Goal: Transaction & Acquisition: Purchase product/service

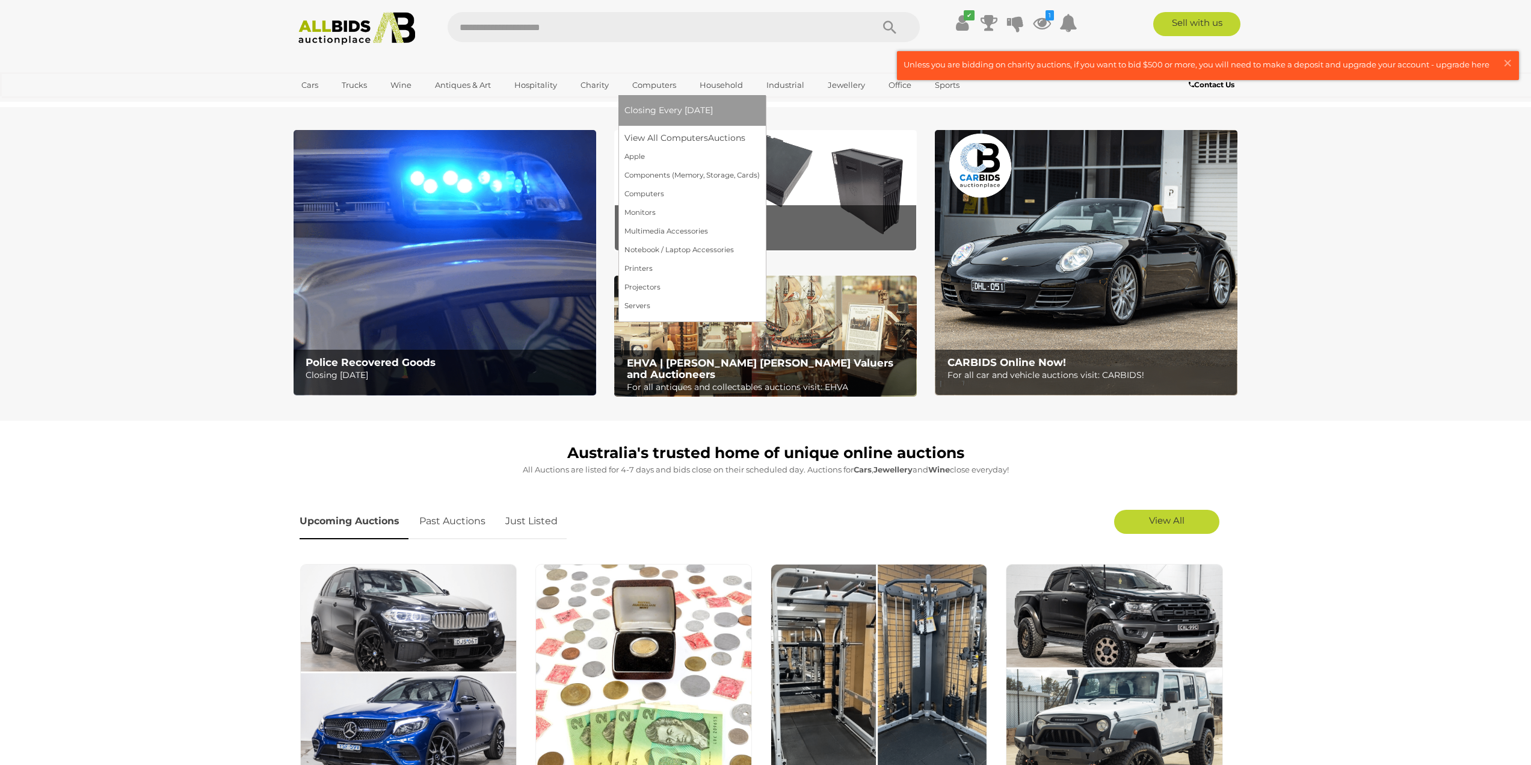
click at [655, 85] on link "Computers" at bounding box center [655, 85] width 60 height 20
click at [651, 82] on link "Computers" at bounding box center [655, 85] width 60 height 20
click at [641, 165] on link "Apple" at bounding box center [692, 156] width 135 height 19
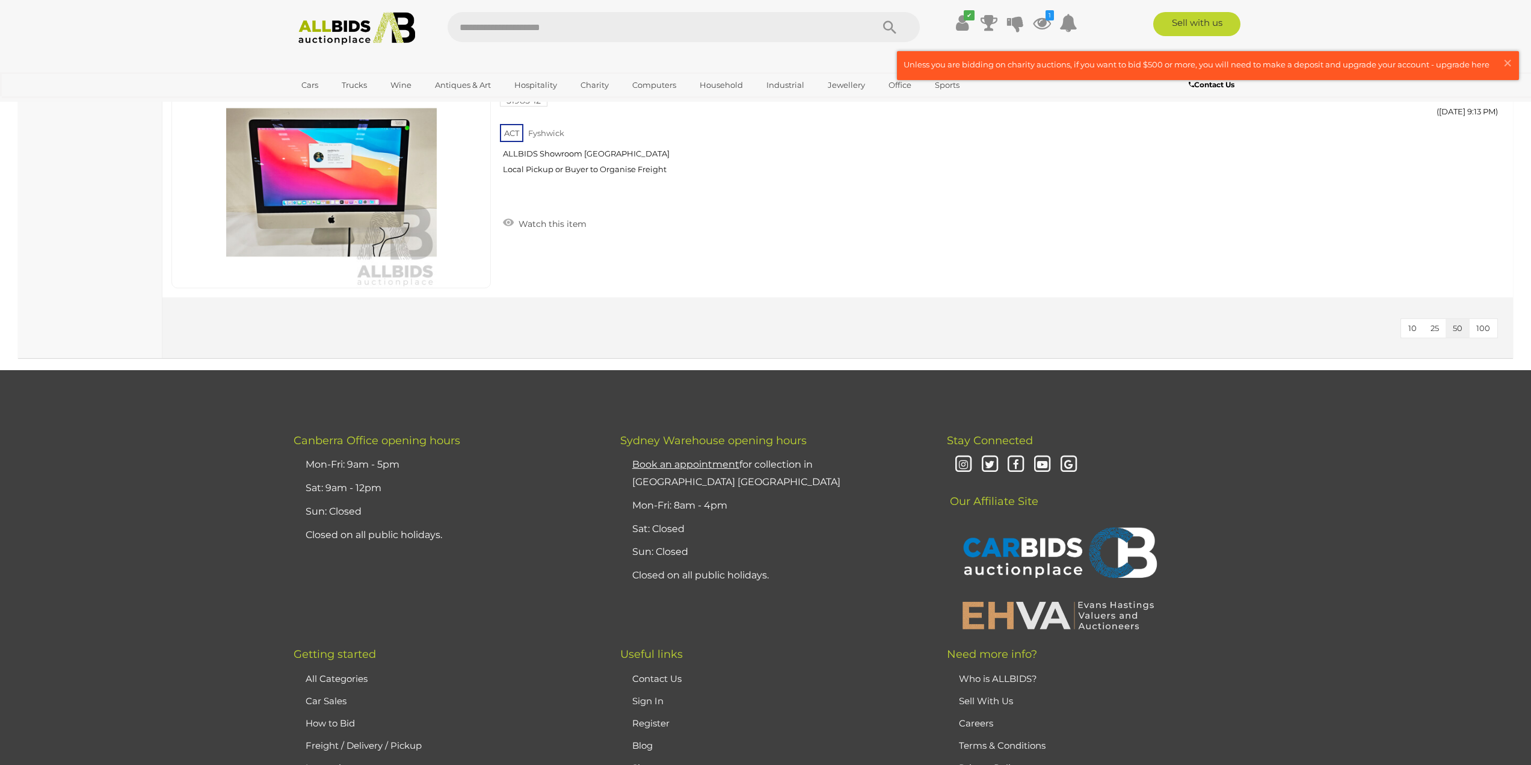
scroll to position [3670, 0]
drag, startPoint x: 1507, startPoint y: 60, endPoint x: 1493, endPoint y: 63, distance: 13.5
click at [1506, 60] on span "×" at bounding box center [1507, 62] width 11 height 23
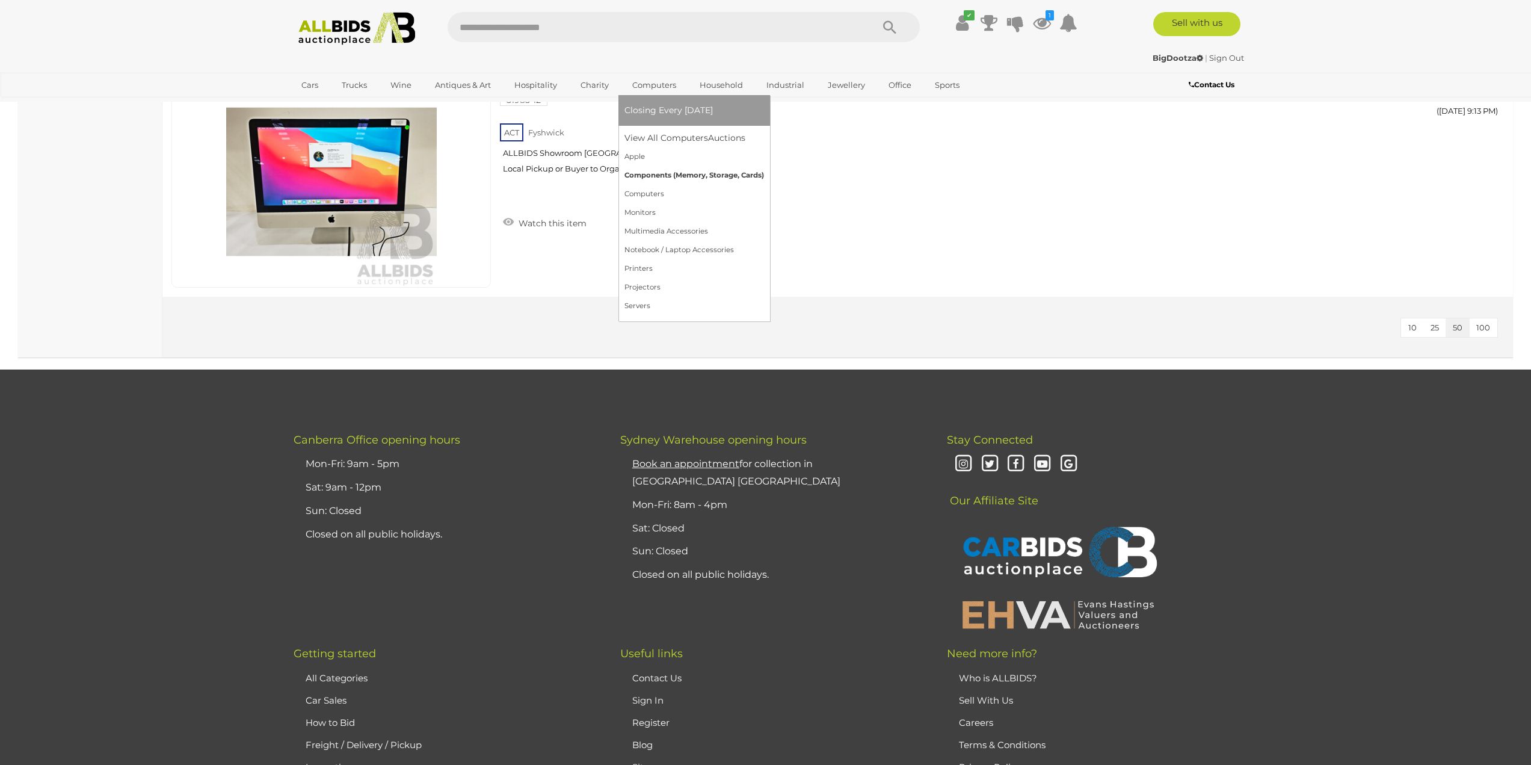
click at [661, 174] on link "Components (Memory, Storage, Cards)" at bounding box center [695, 175] width 140 height 19
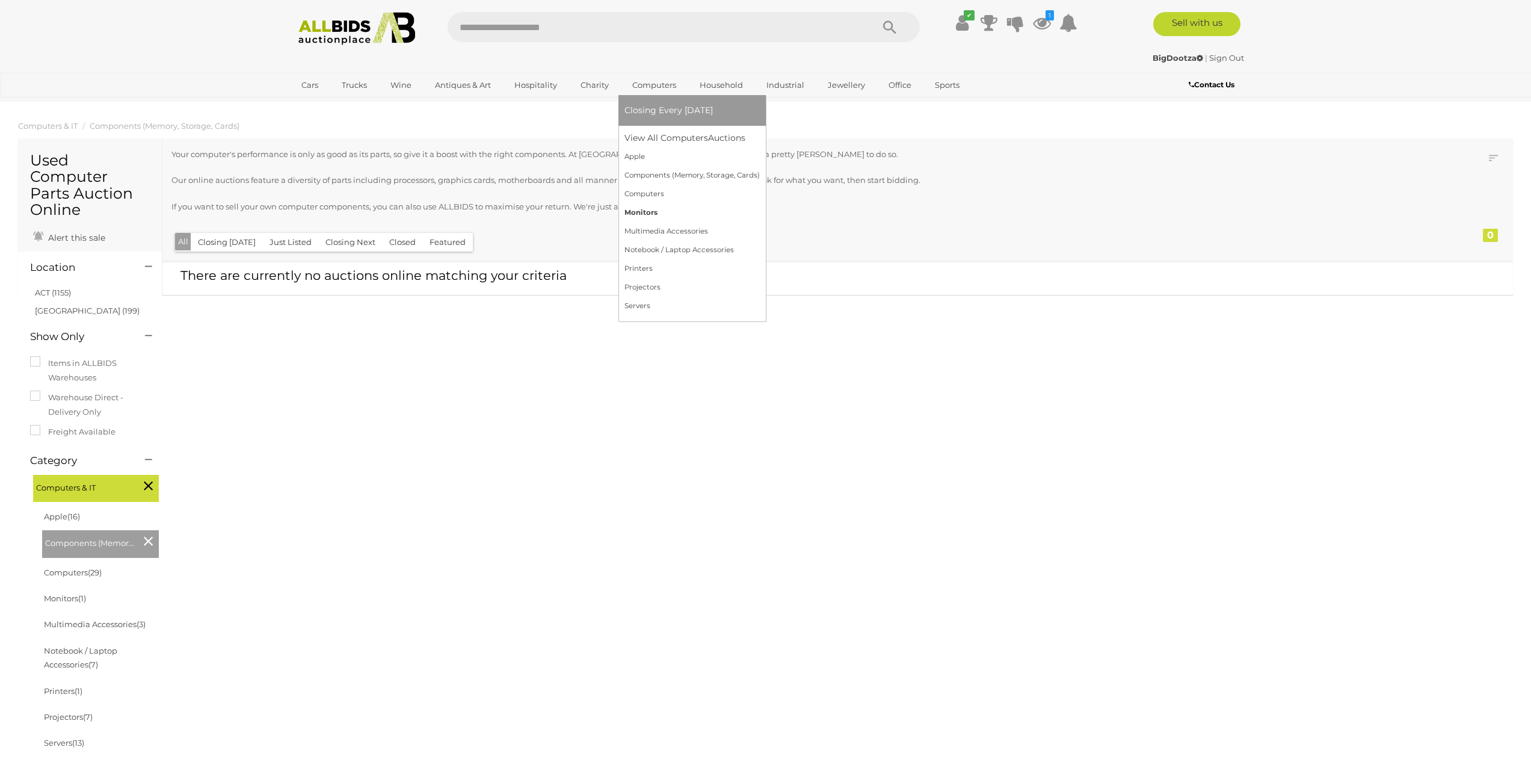
click at [654, 209] on link "Monitors" at bounding box center [692, 212] width 135 height 19
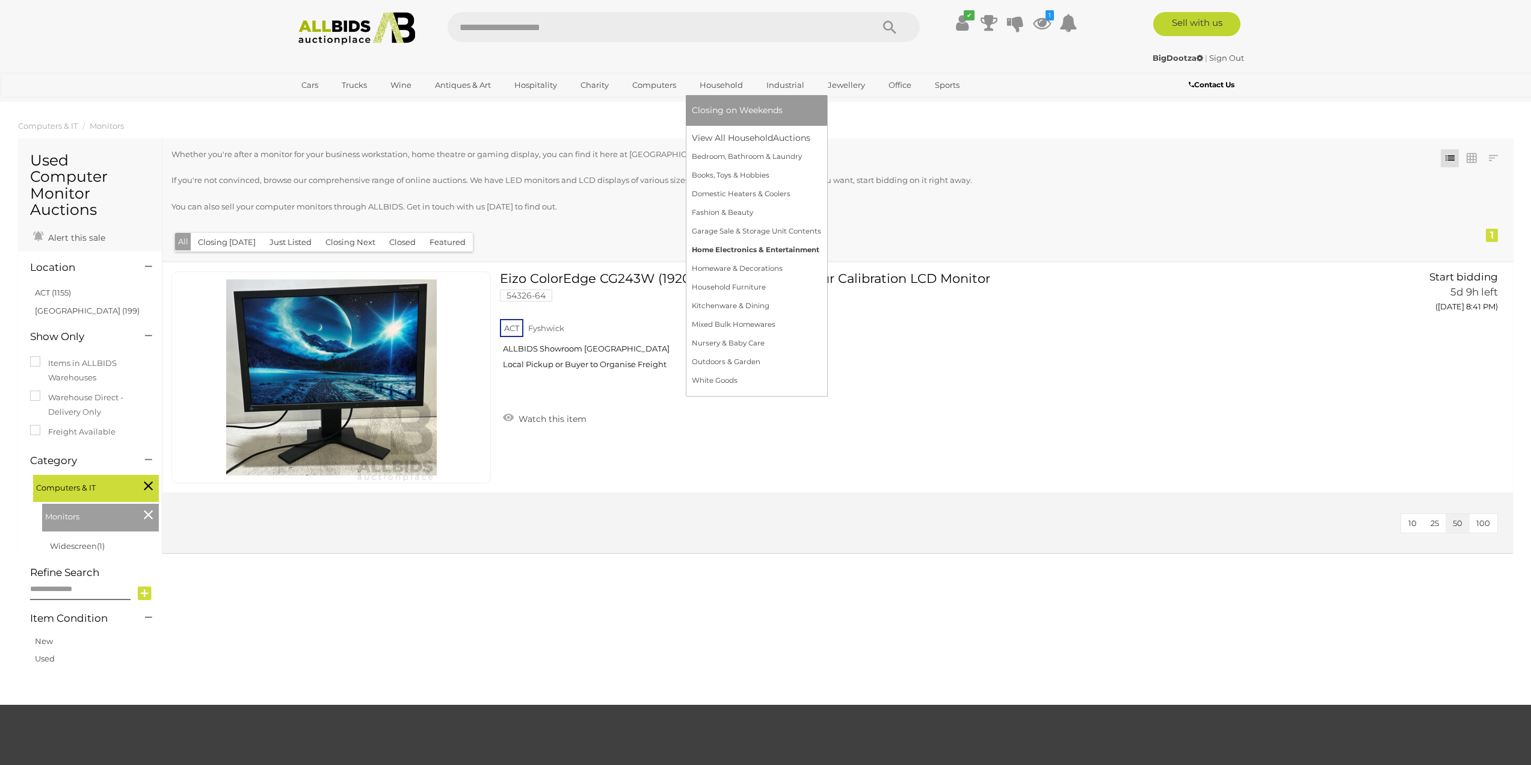
click at [762, 250] on link "Home Electronics & Entertainment" at bounding box center [756, 250] width 129 height 19
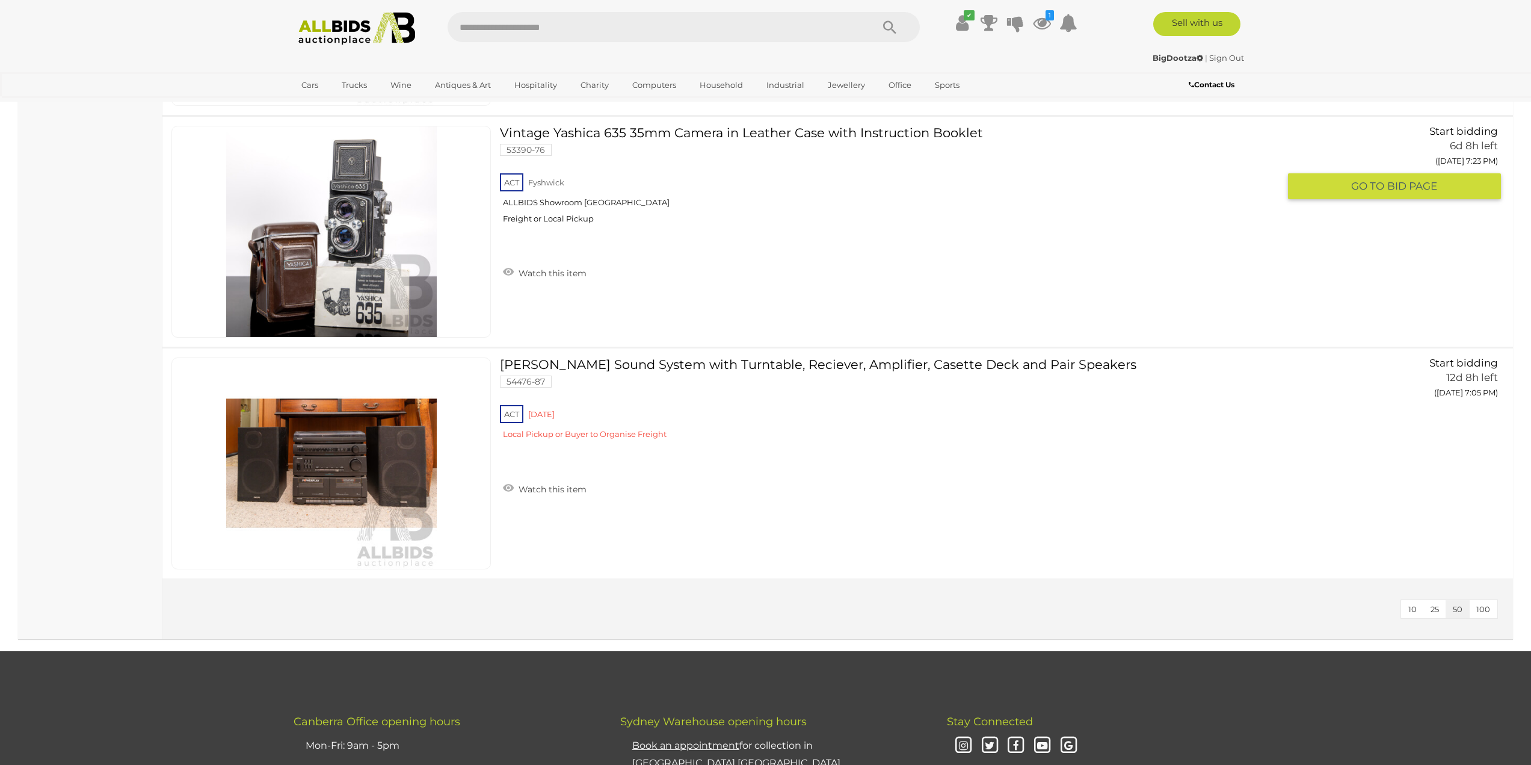
scroll to position [6799, 0]
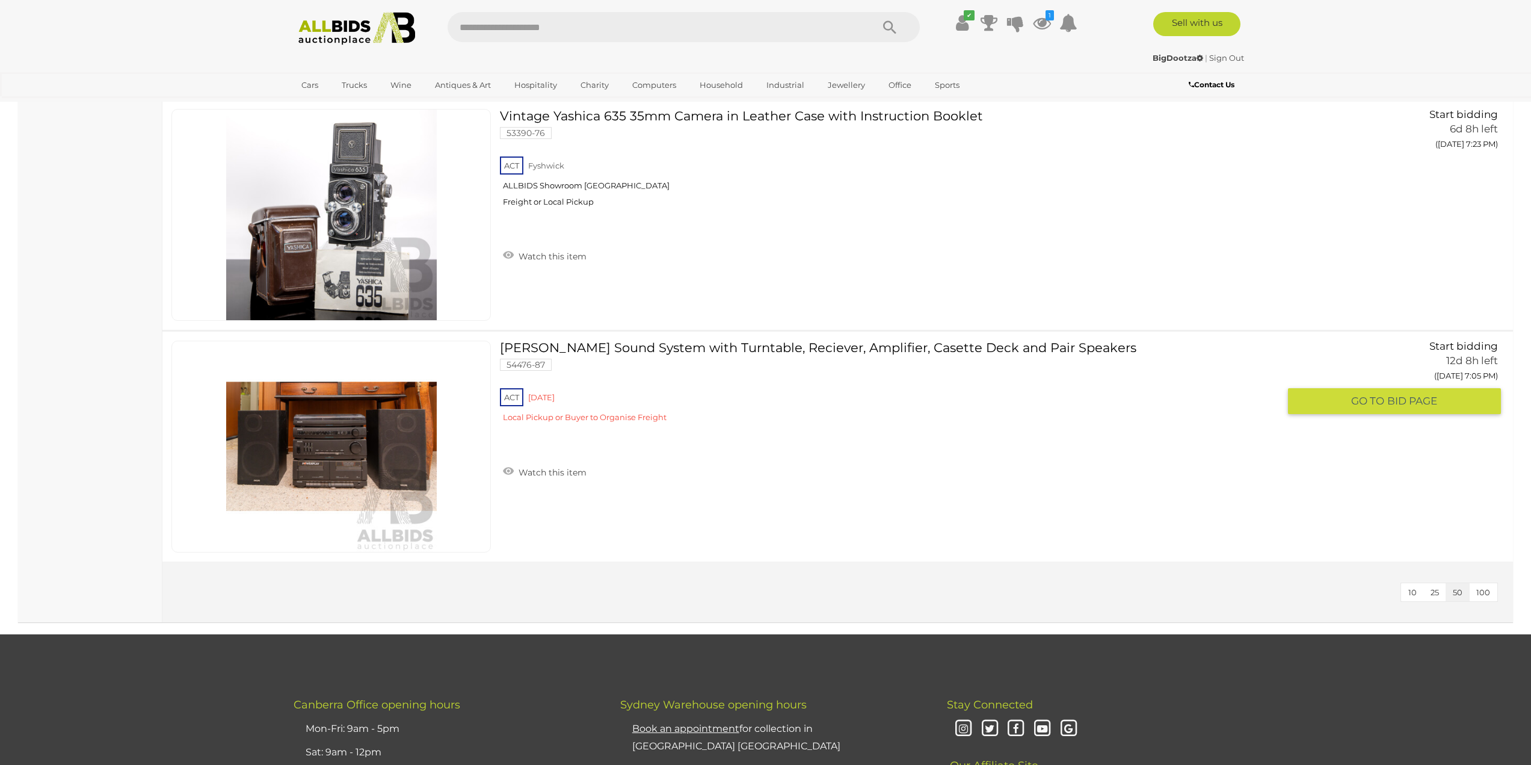
click at [617, 350] on link "Phillips Sound System with Turntable, Reciever, Amplifier, Casette Deck and Pai…" at bounding box center [894, 386] width 770 height 91
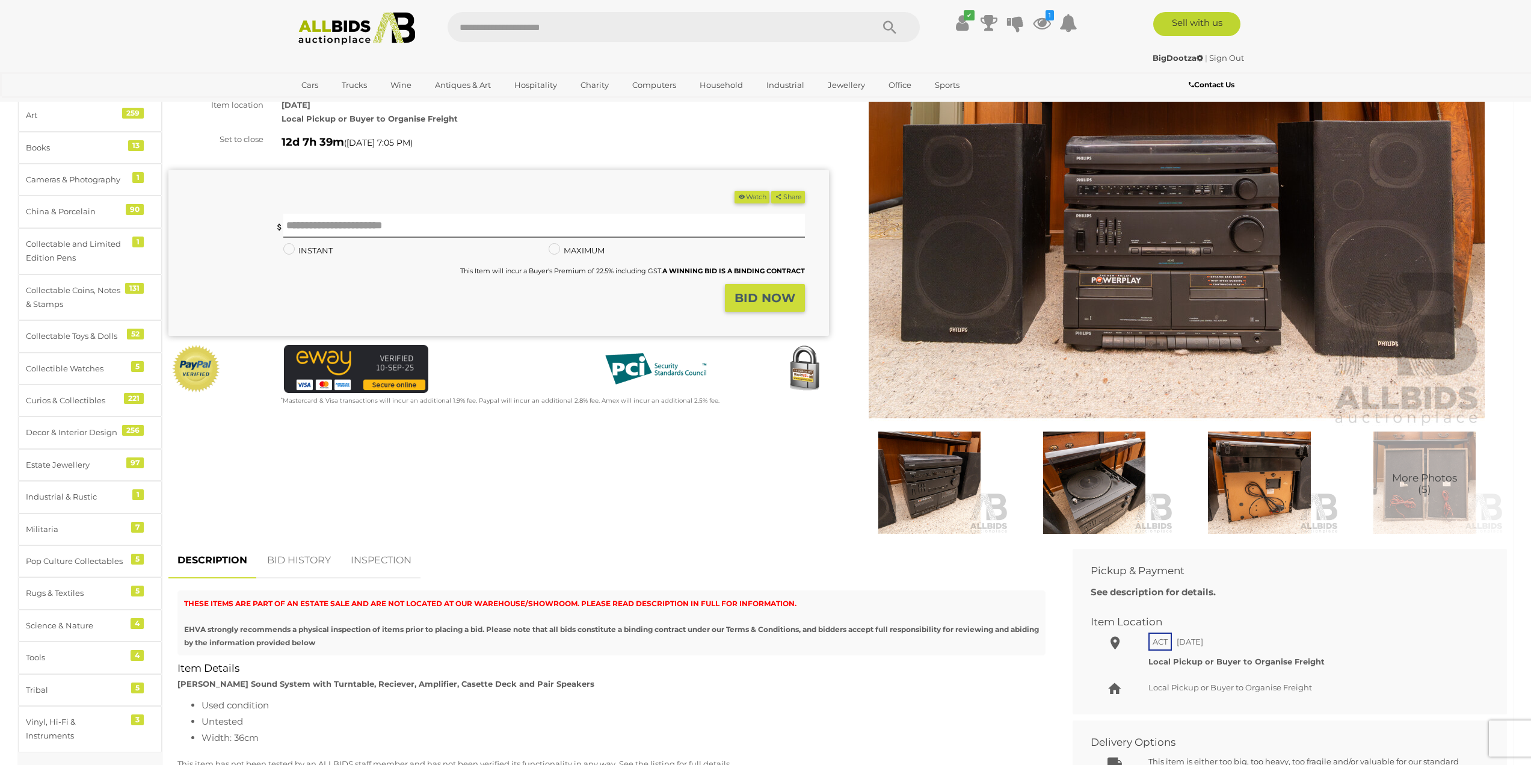
scroll to position [120, 0]
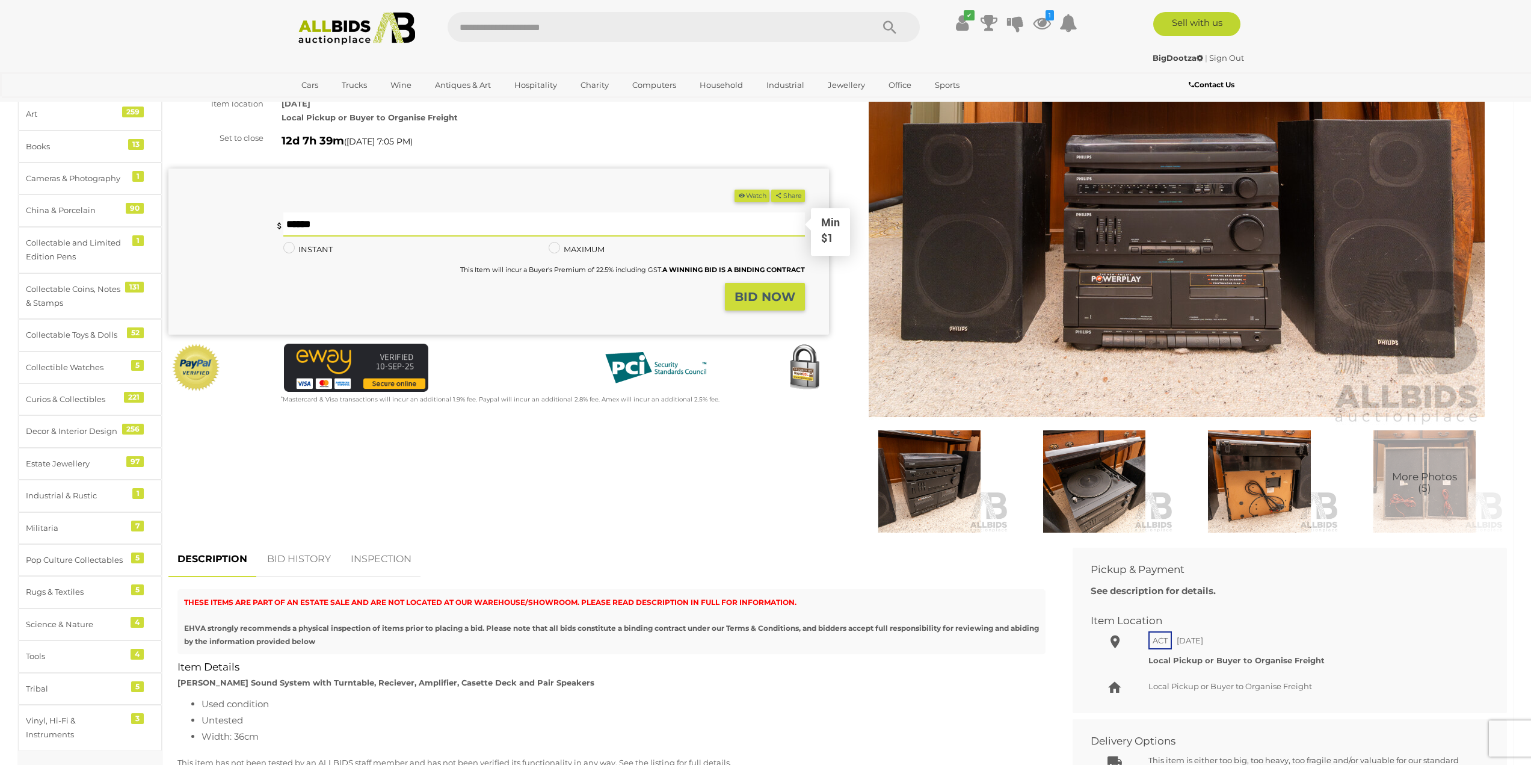
click at [350, 220] on input "text" at bounding box center [543, 224] width 521 height 24
type input "**"
click at [752, 294] on strong "BID NOW" at bounding box center [765, 296] width 61 height 14
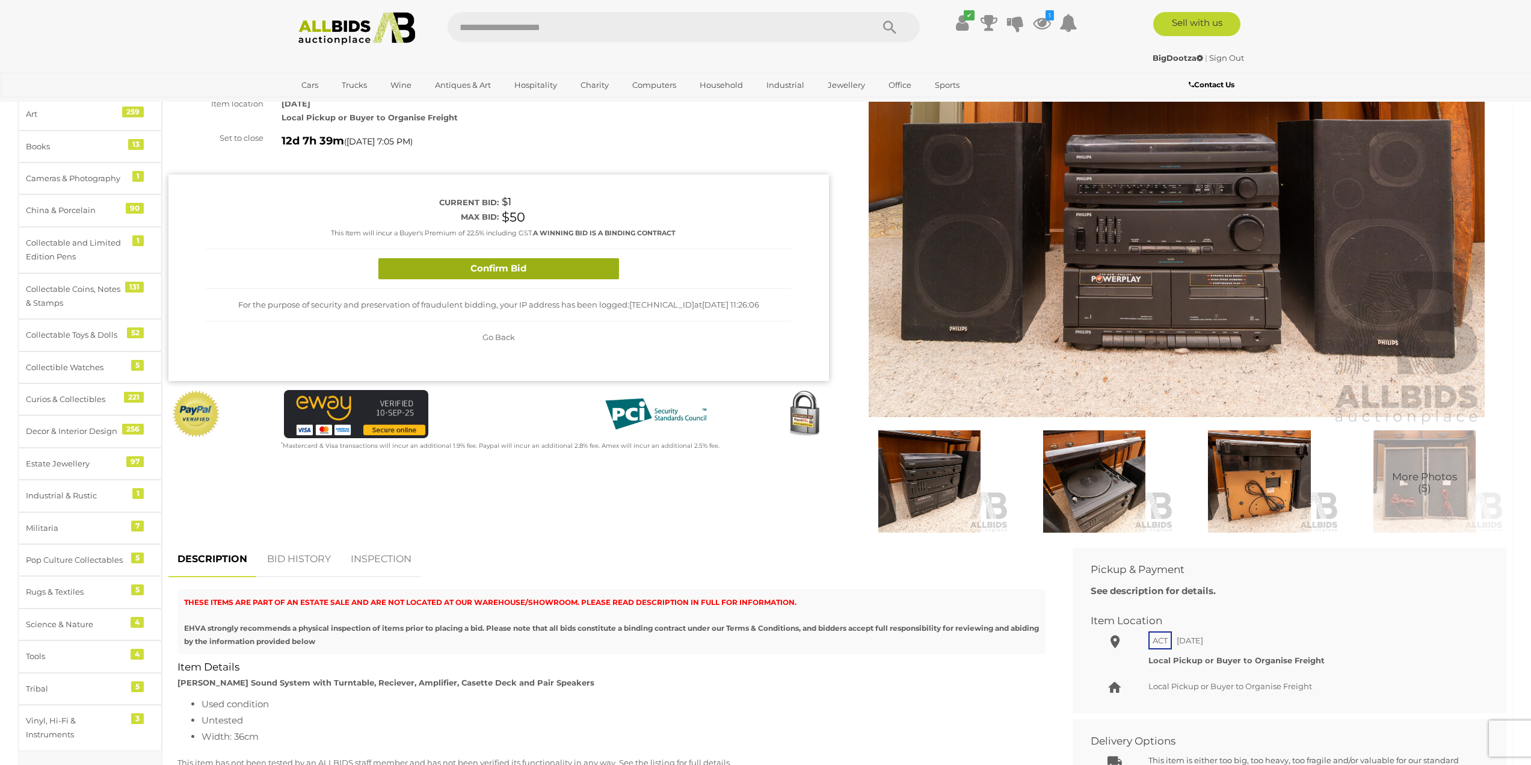
click at [547, 271] on button "Confirm Bid" at bounding box center [498, 268] width 241 height 21
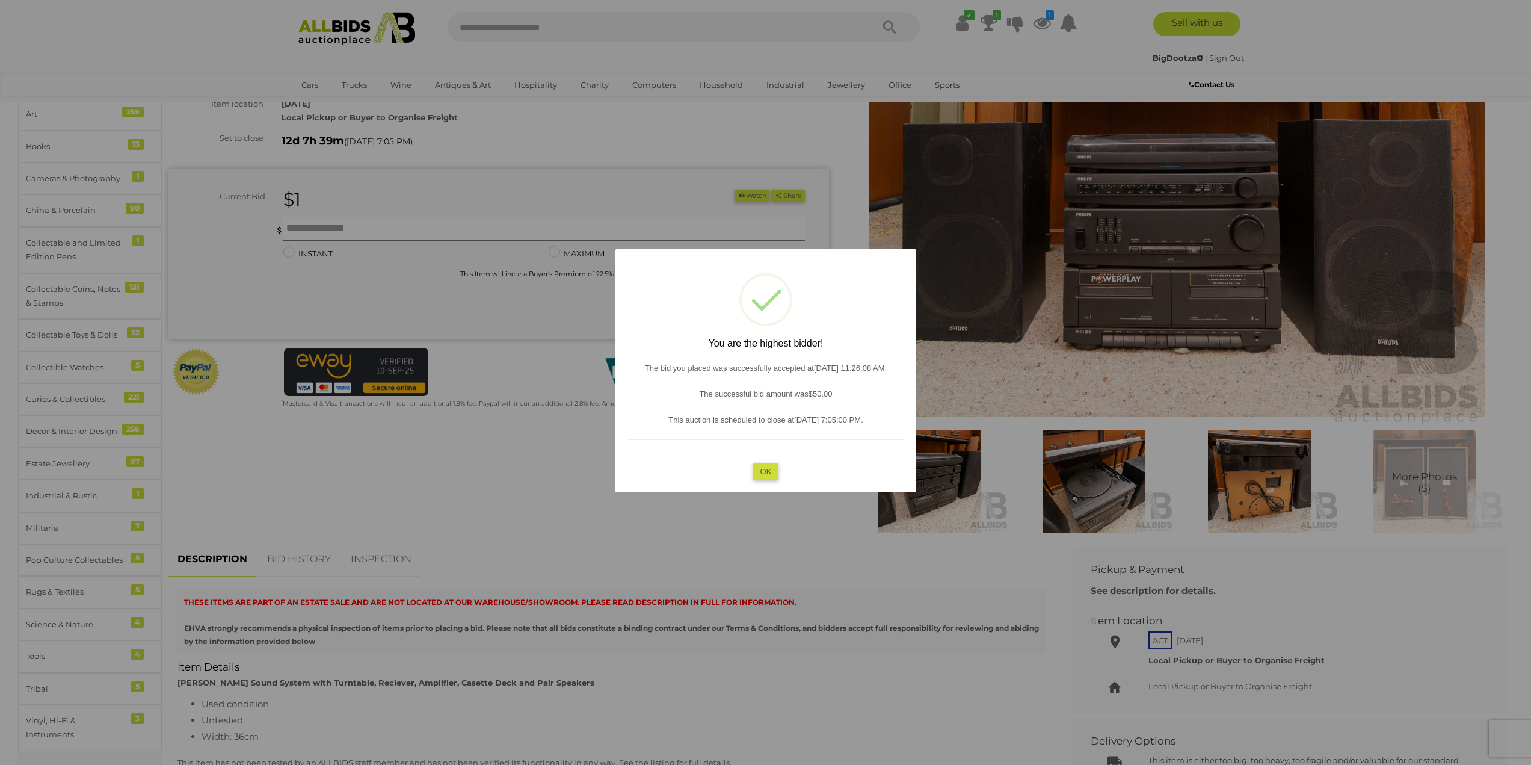
click at [768, 474] on button "OK" at bounding box center [766, 470] width 26 height 17
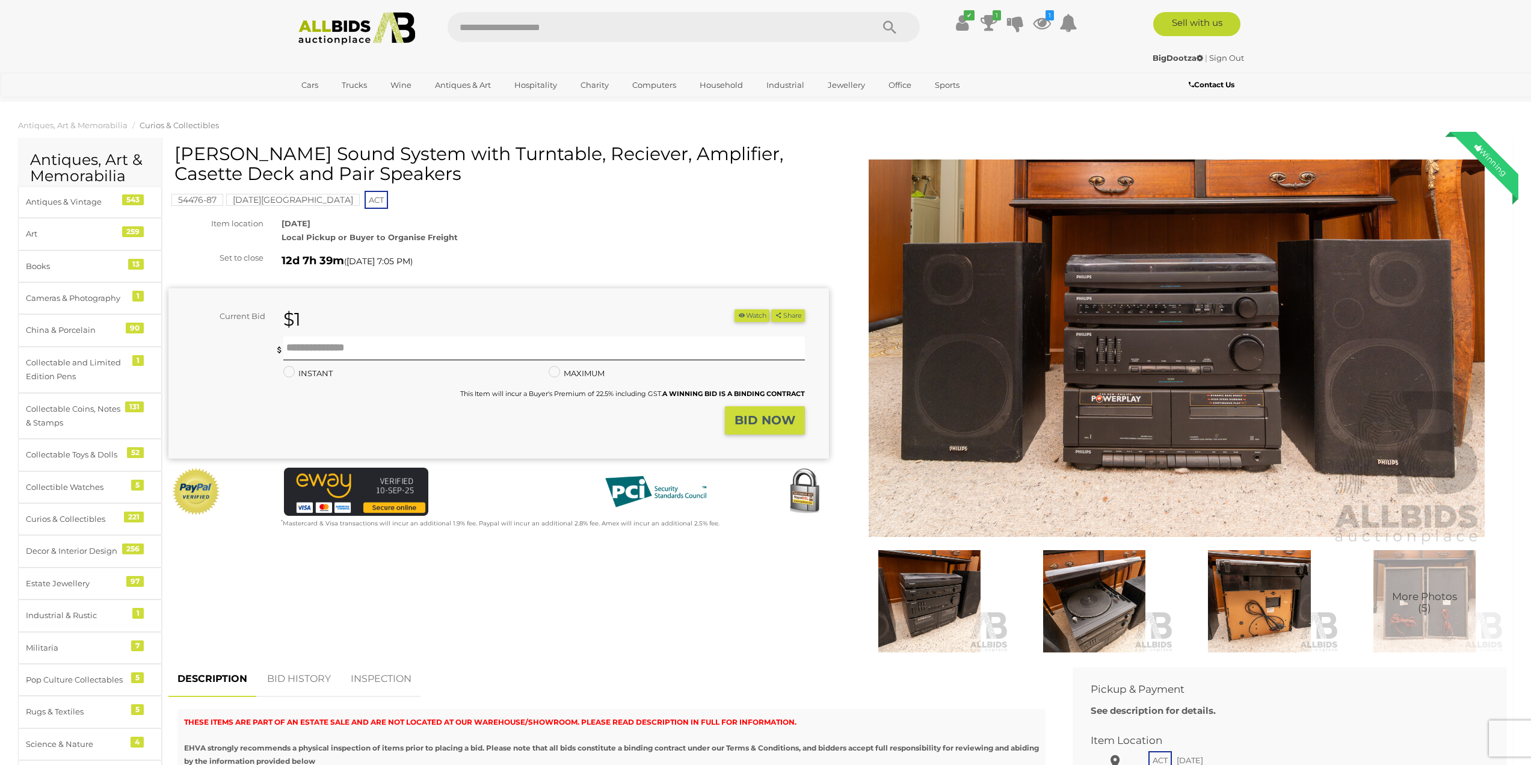
scroll to position [0, 0]
